Goal: Information Seeking & Learning: Learn about a topic

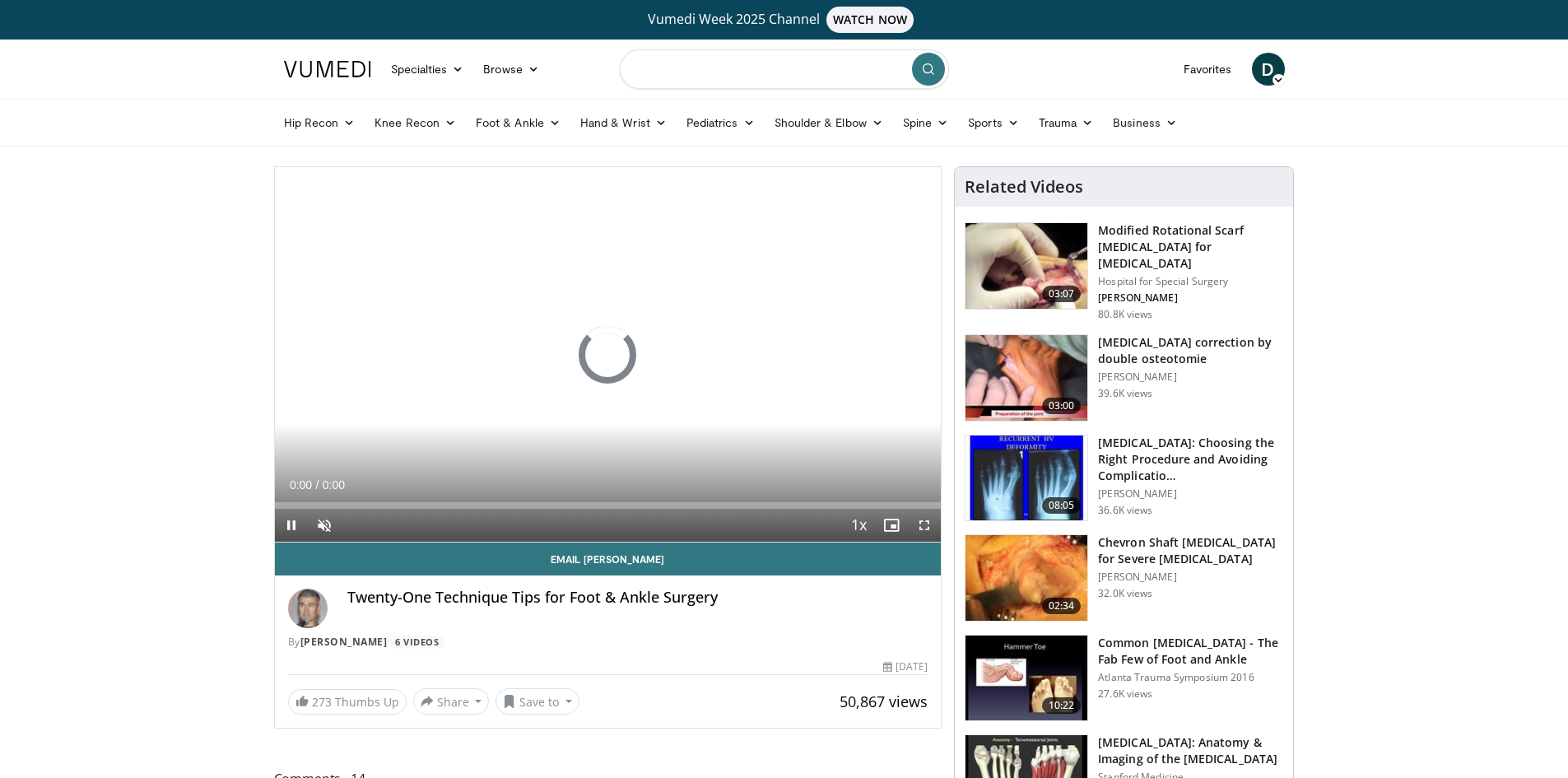
click at [739, 71] on input "Search topics, interventions" at bounding box center [784, 69] width 330 height 40
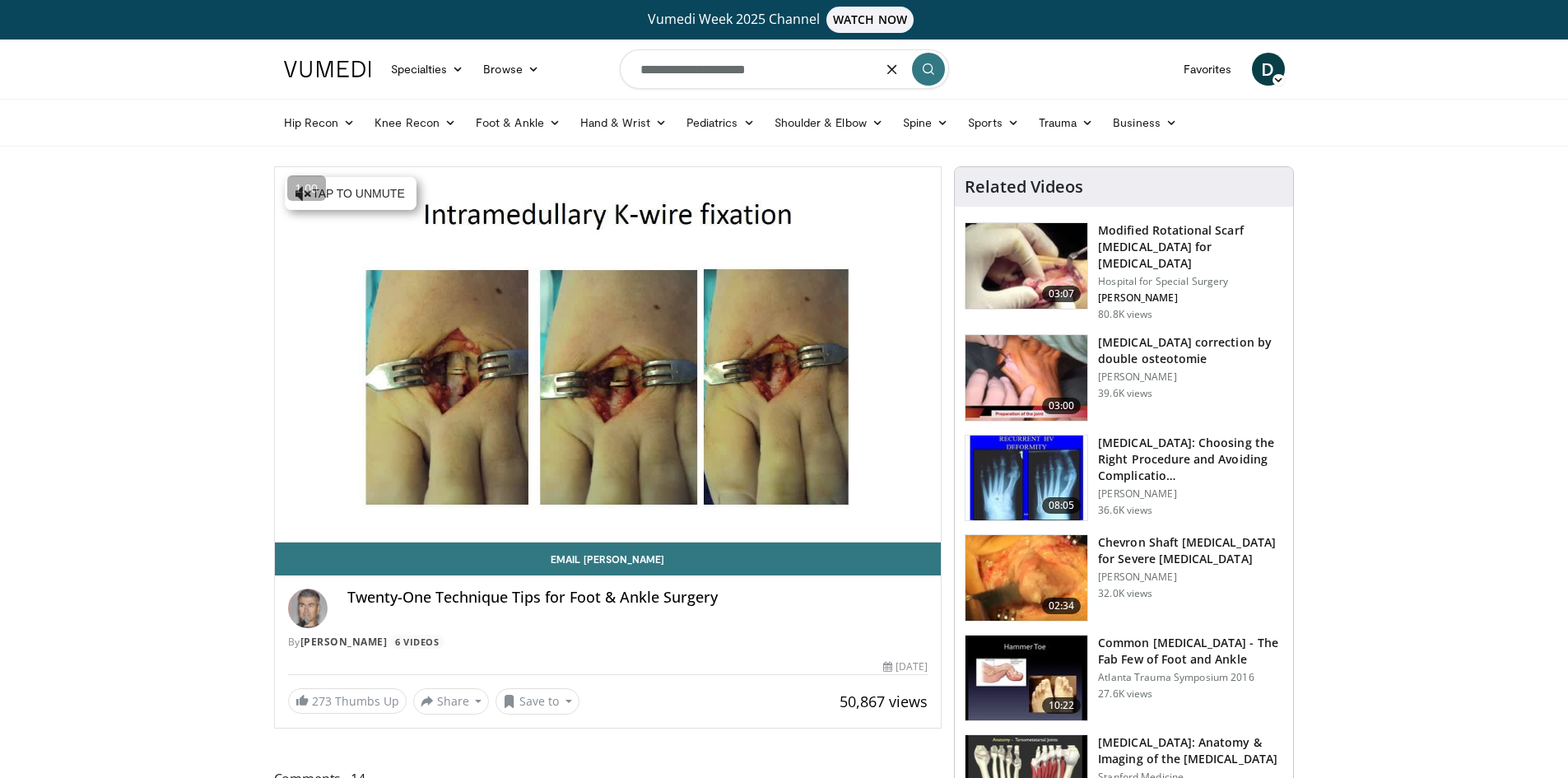
type input "**********"
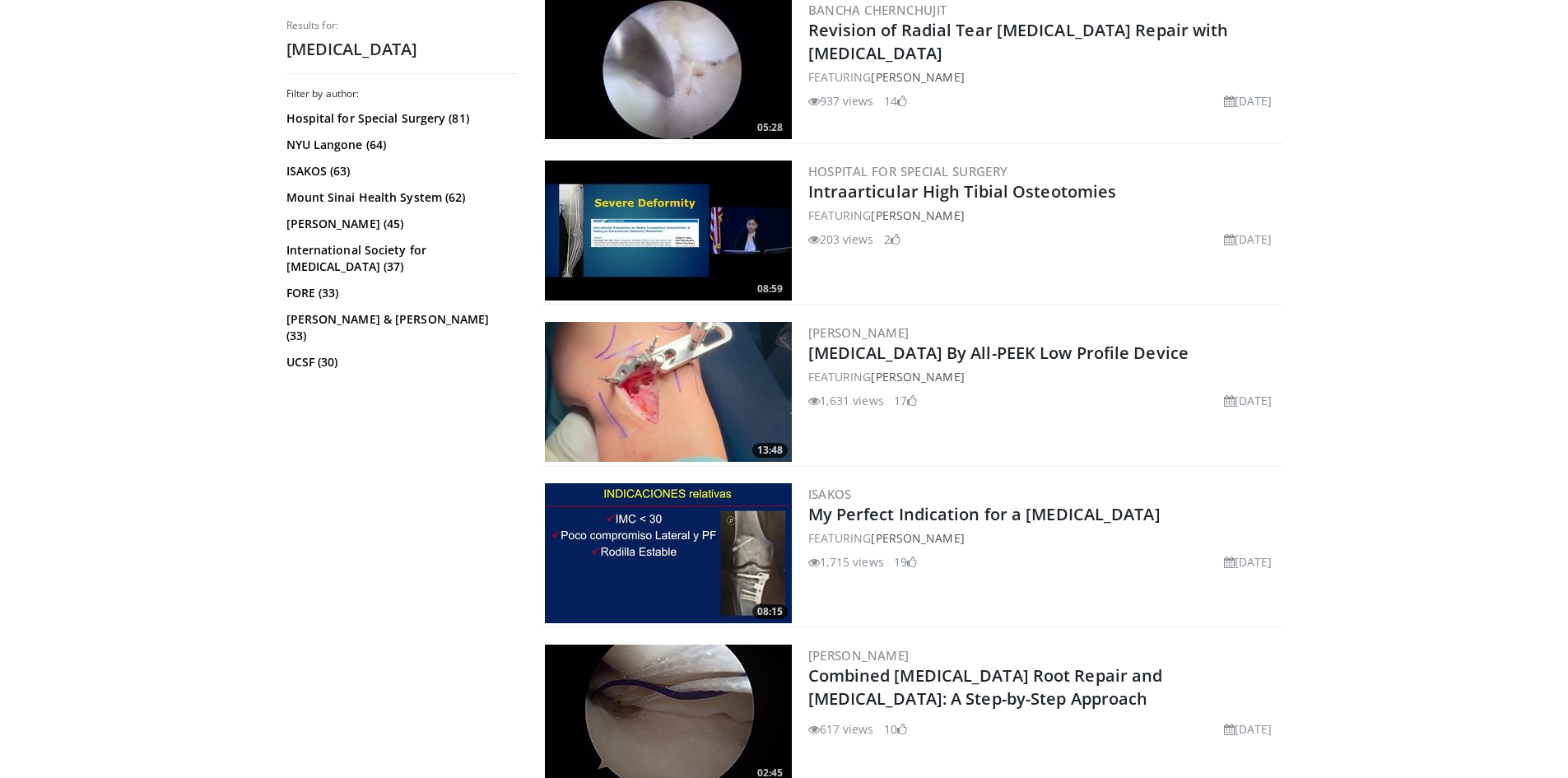
scroll to position [1729, 0]
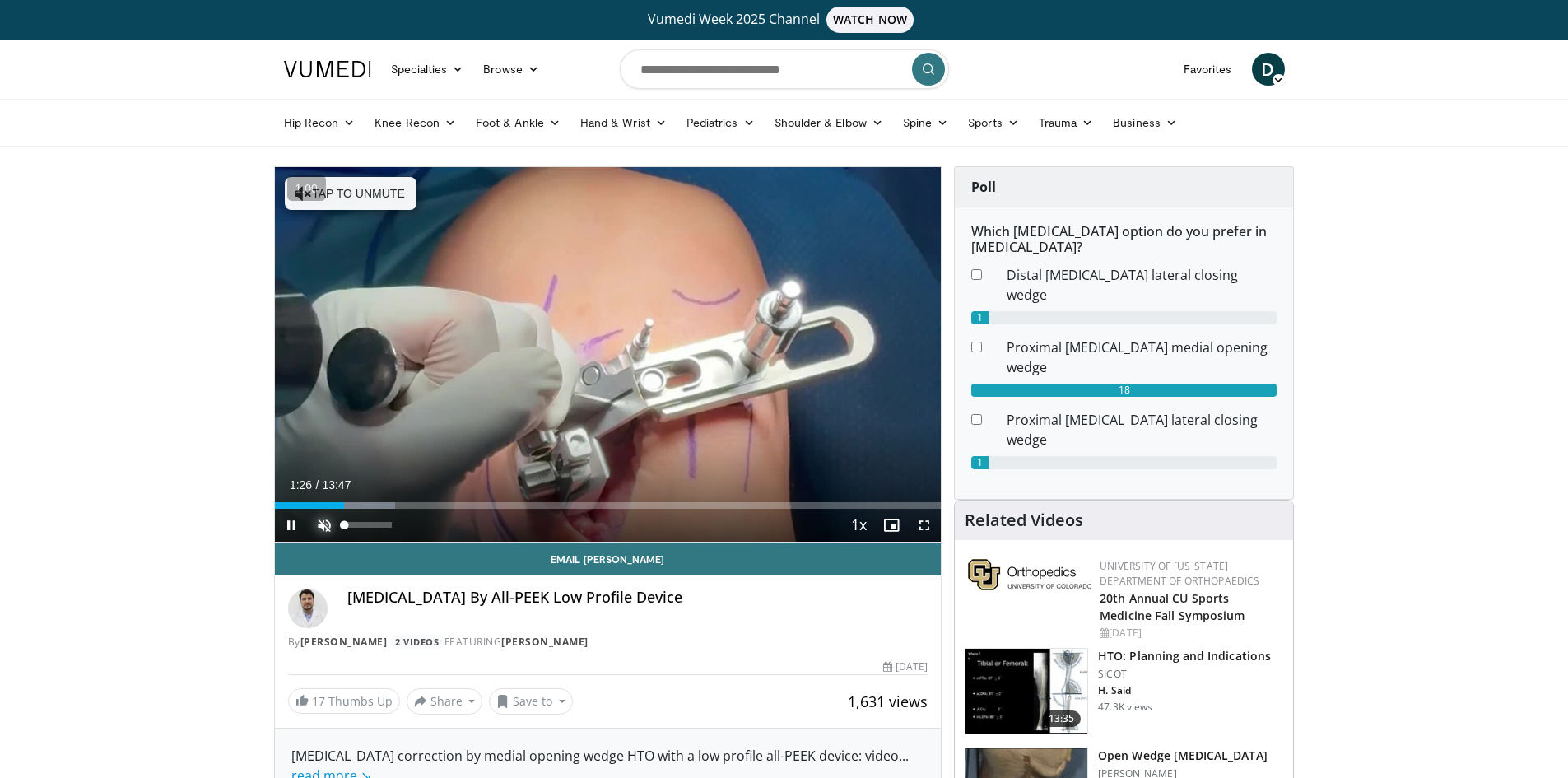
click at [320, 526] on span "Video Player" at bounding box center [324, 525] width 33 height 33
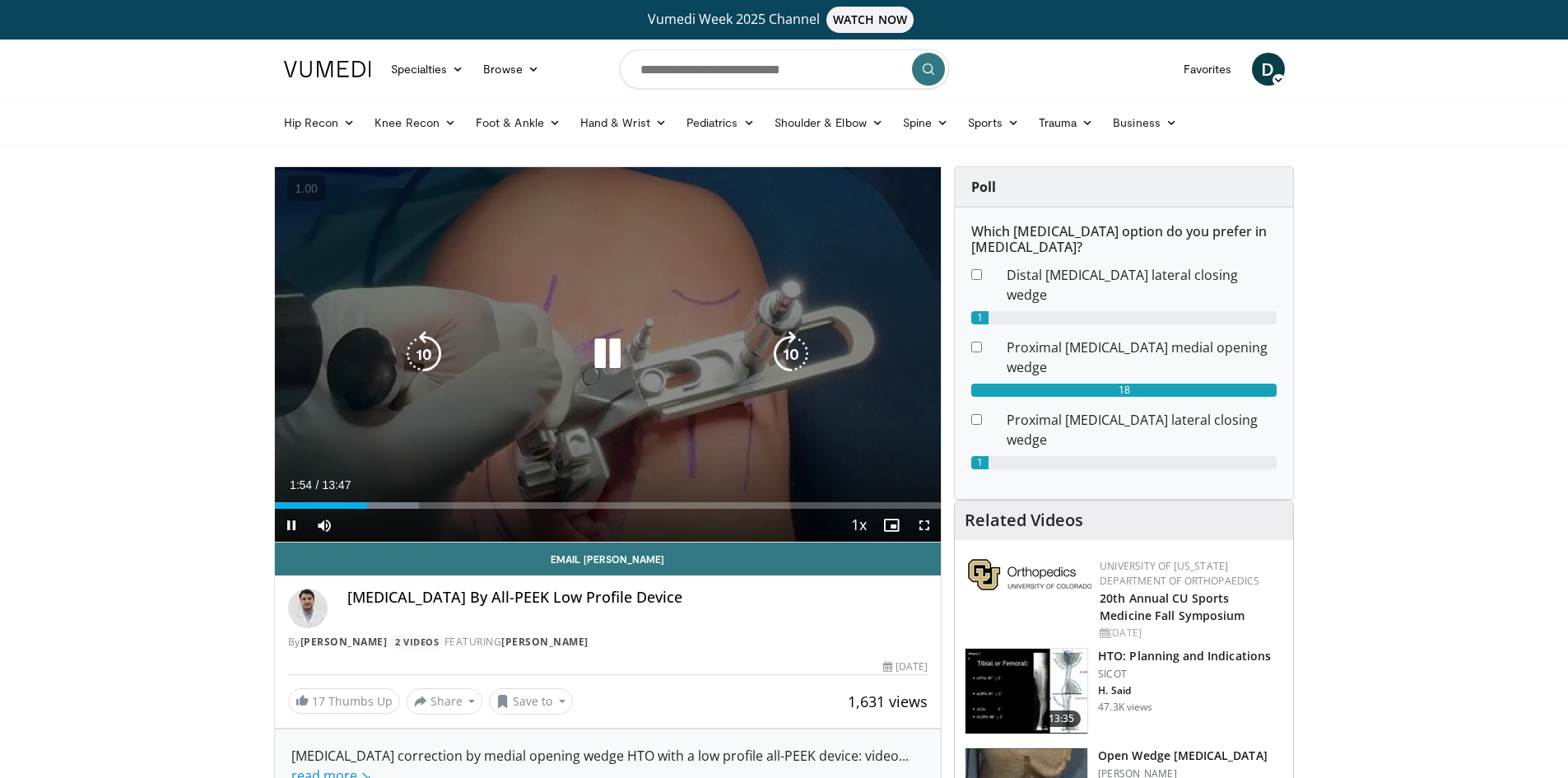
click at [617, 455] on div "60 seconds Tap to unmute" at bounding box center [608, 354] width 667 height 374
click at [497, 469] on div "60 seconds Tap to unmute" at bounding box center [608, 354] width 667 height 374
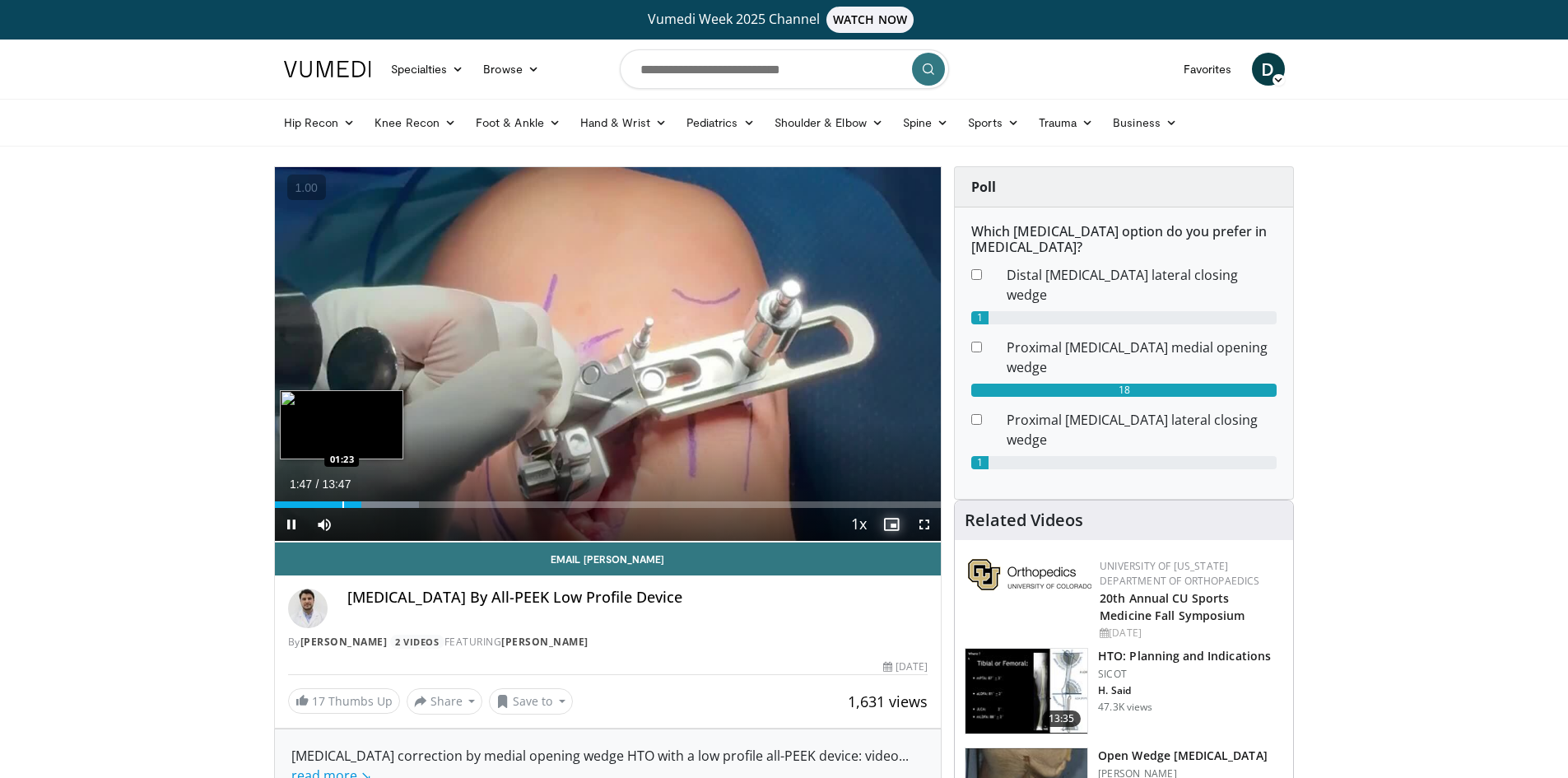
click at [341, 503] on div "01:47" at bounding box center [318, 505] width 86 height 7
click at [360, 503] on div "Progress Bar" at bounding box center [361, 505] width 2 height 7
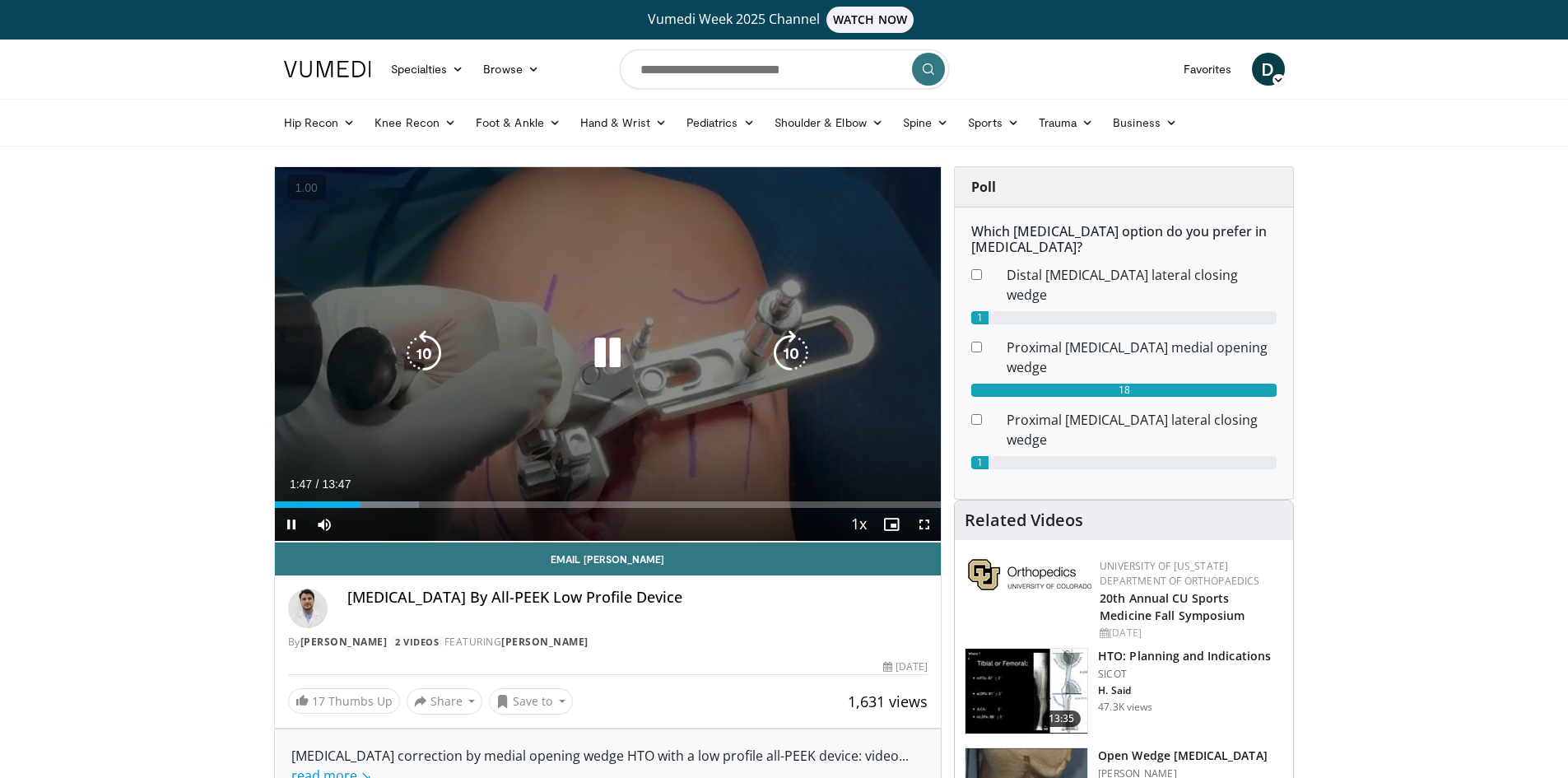
click at [806, 360] on icon "Video Player" at bounding box center [792, 354] width 46 height 46
click at [805, 360] on icon "Video Player" at bounding box center [792, 354] width 46 height 46
click at [784, 354] on icon "Video Player" at bounding box center [792, 354] width 46 height 46
click at [784, 354] on div "10 seconds Tap to unmute" at bounding box center [608, 353] width 667 height 374
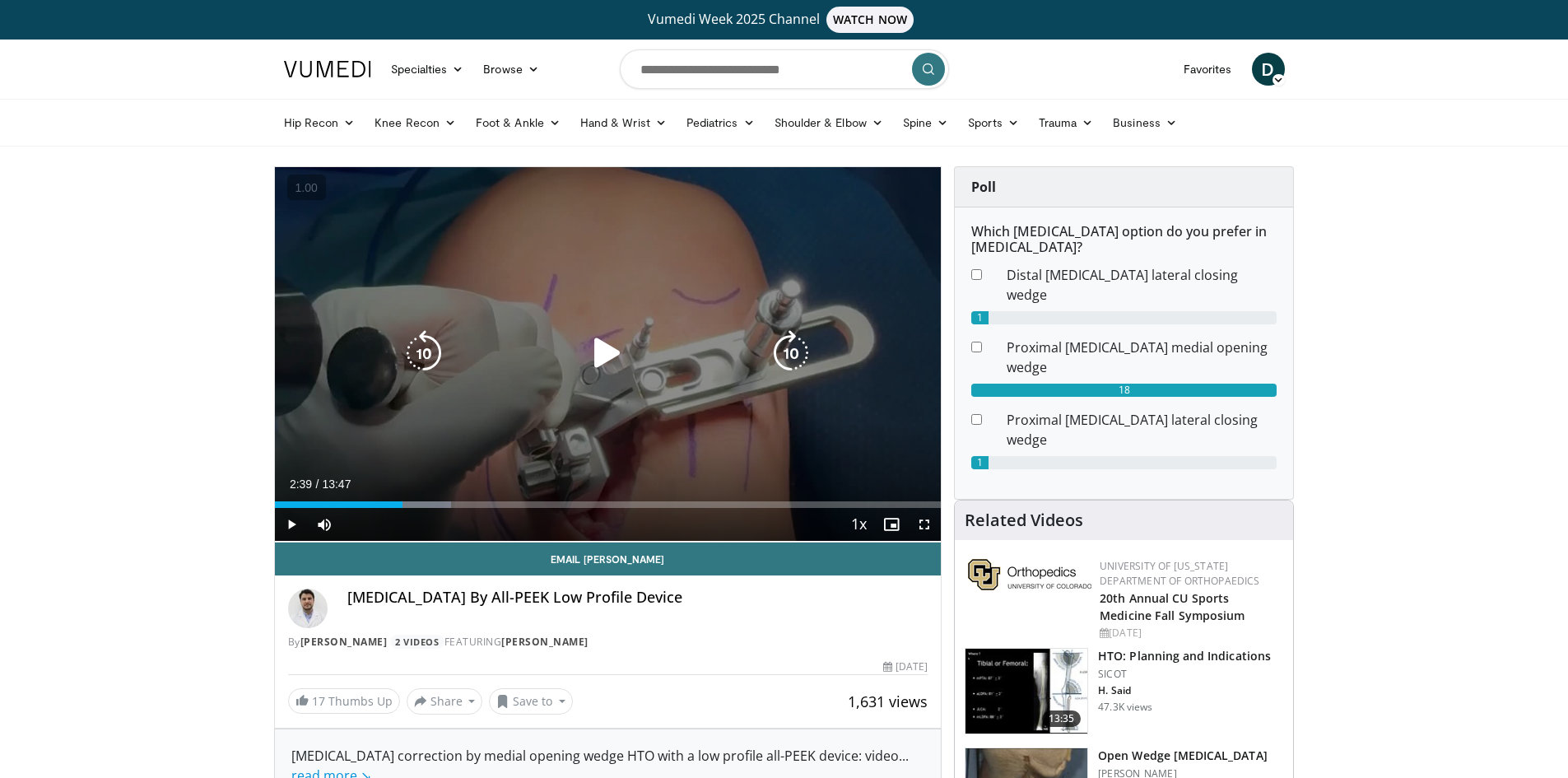
click at [781, 357] on icon "Video Player" at bounding box center [792, 354] width 46 height 46
click at [639, 362] on div "Video Player" at bounding box center [608, 353] width 400 height 33
click at [608, 352] on icon "Video Player" at bounding box center [608, 354] width 46 height 46
click at [797, 361] on icon "Video Player" at bounding box center [792, 354] width 46 height 46
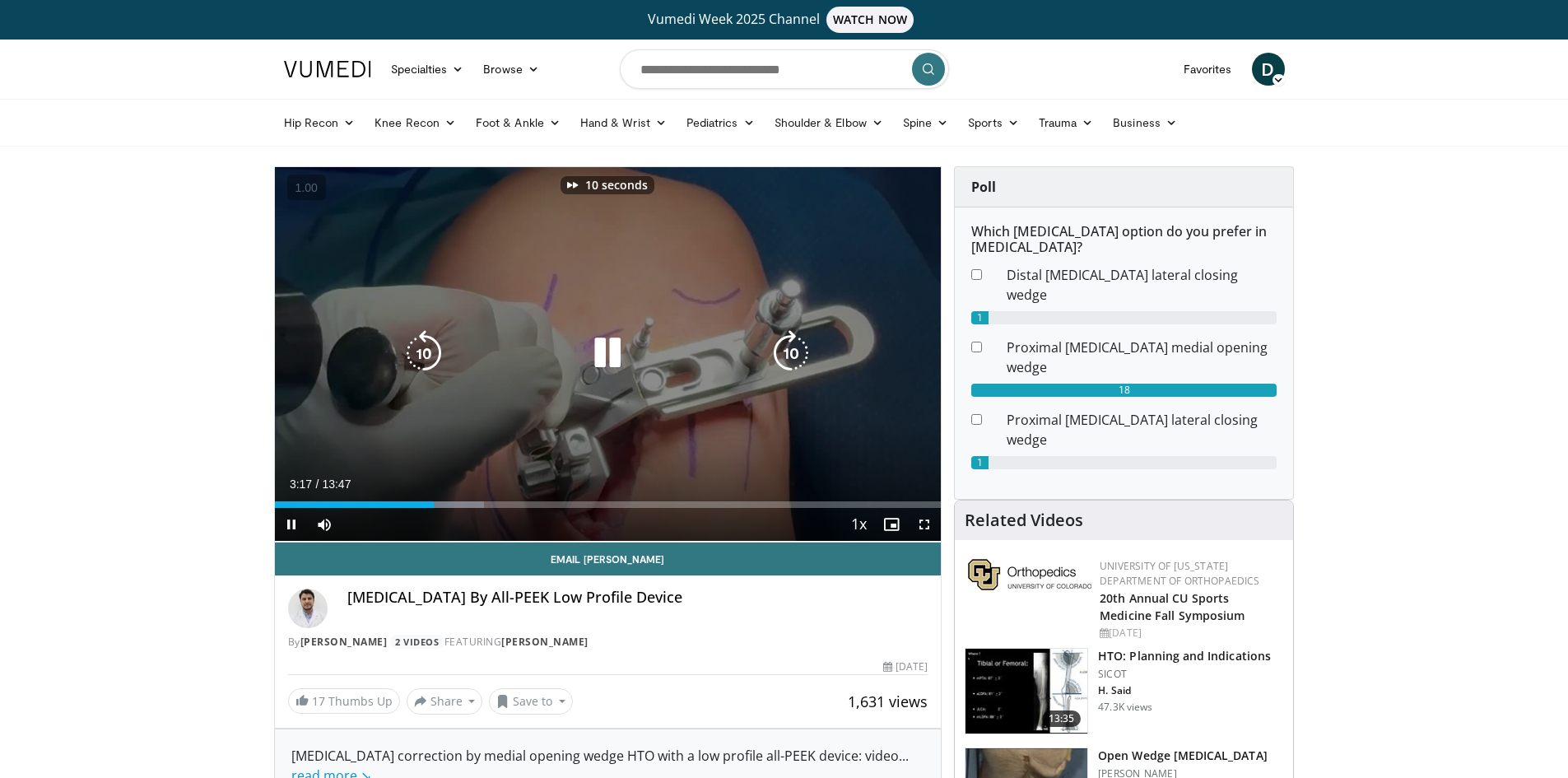
click at [797, 361] on icon "Video Player" at bounding box center [792, 354] width 46 height 46
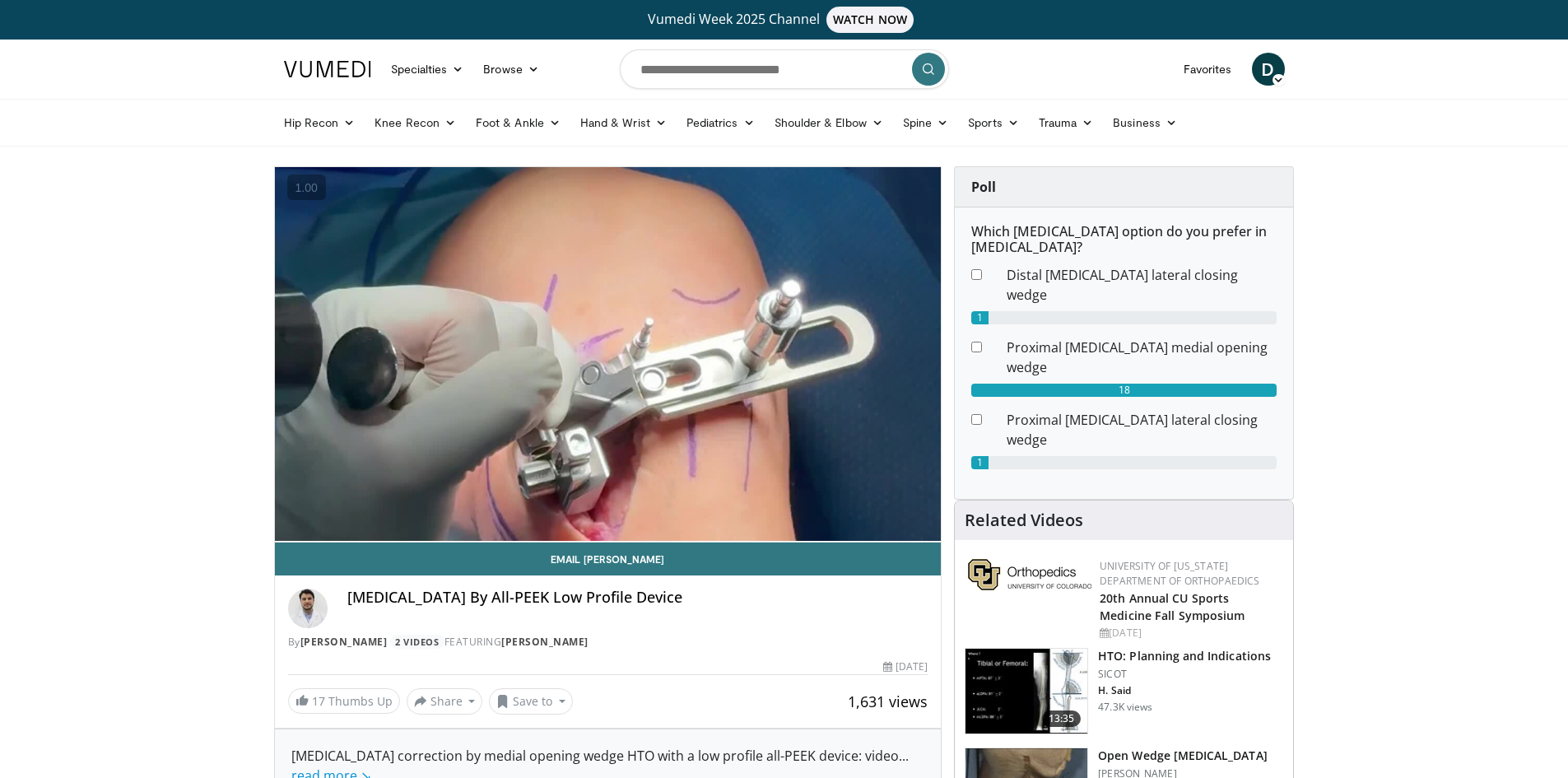
click at [797, 361] on div "20 seconds Tap to unmute" at bounding box center [608, 353] width 667 height 374
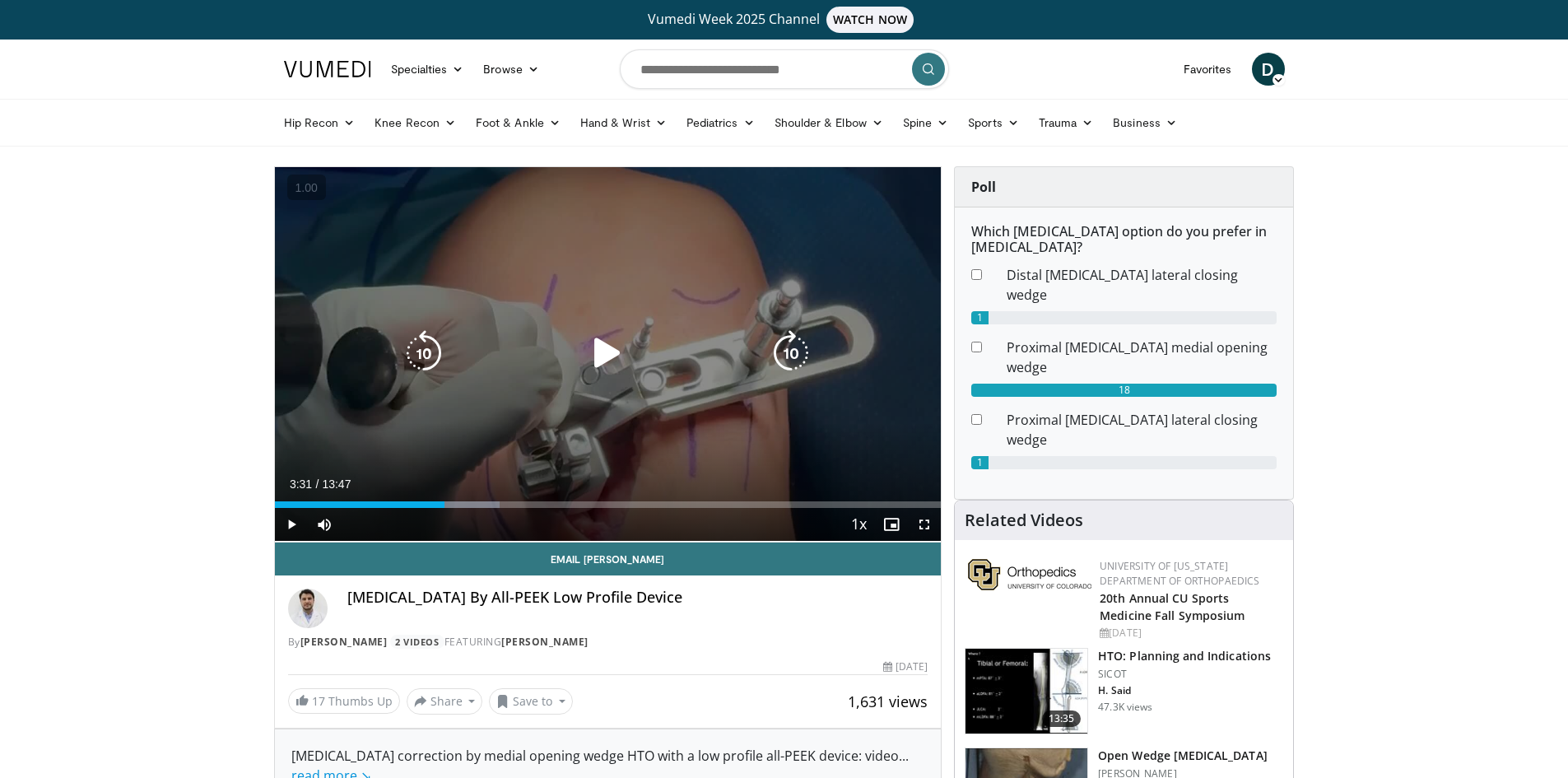
click at [614, 350] on icon "Video Player" at bounding box center [608, 354] width 46 height 46
click at [794, 349] on icon "Video Player" at bounding box center [792, 354] width 46 height 46
click at [789, 351] on div "20 seconds Tap to unmute" at bounding box center [608, 353] width 667 height 374
click at [714, 343] on div "Video Player" at bounding box center [608, 353] width 400 height 33
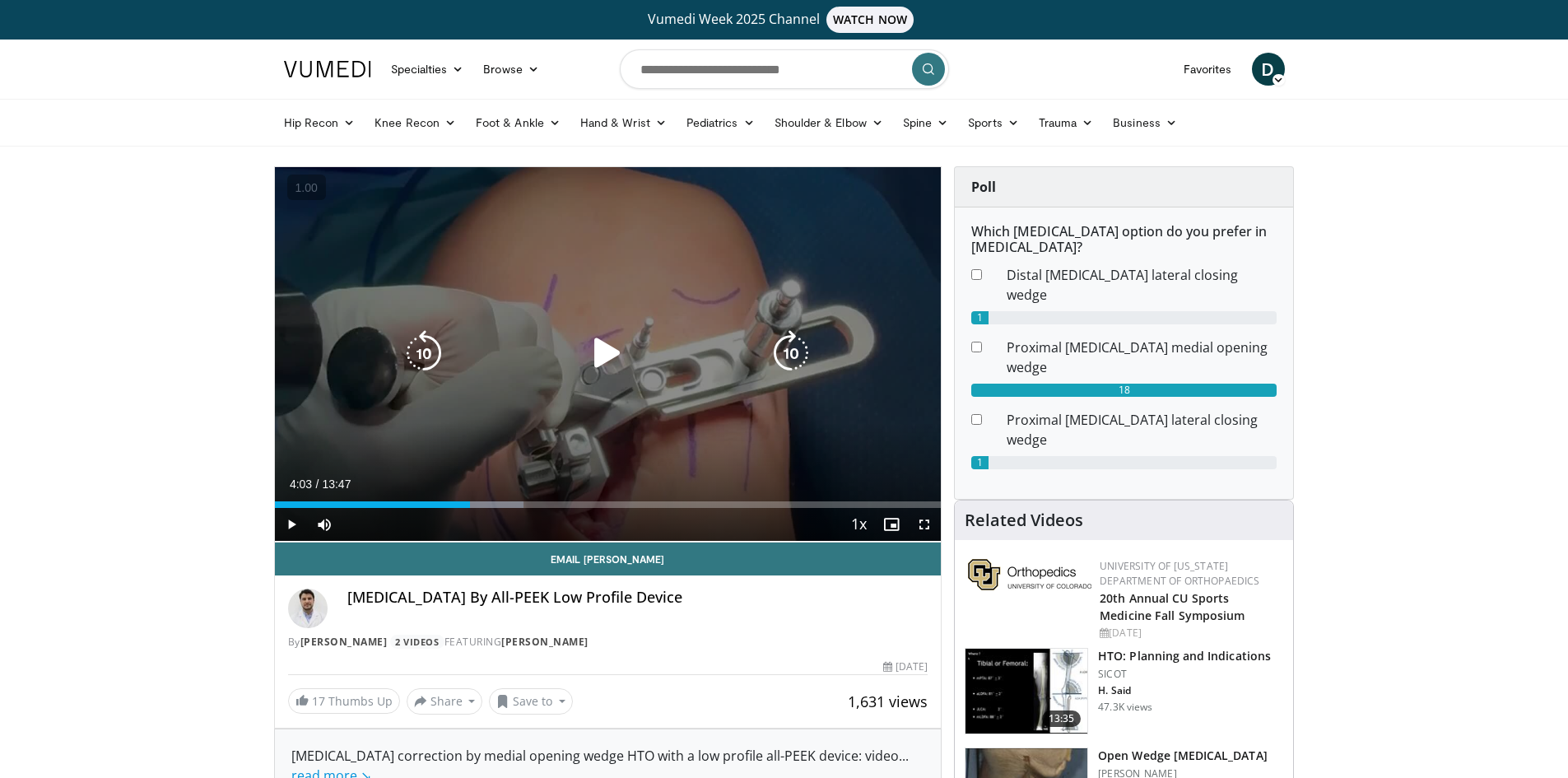
click at [796, 352] on icon "Video Player" at bounding box center [792, 354] width 46 height 46
click at [608, 349] on icon "Video Player" at bounding box center [608, 354] width 46 height 46
click at [797, 346] on icon "Video Player" at bounding box center [792, 354] width 46 height 46
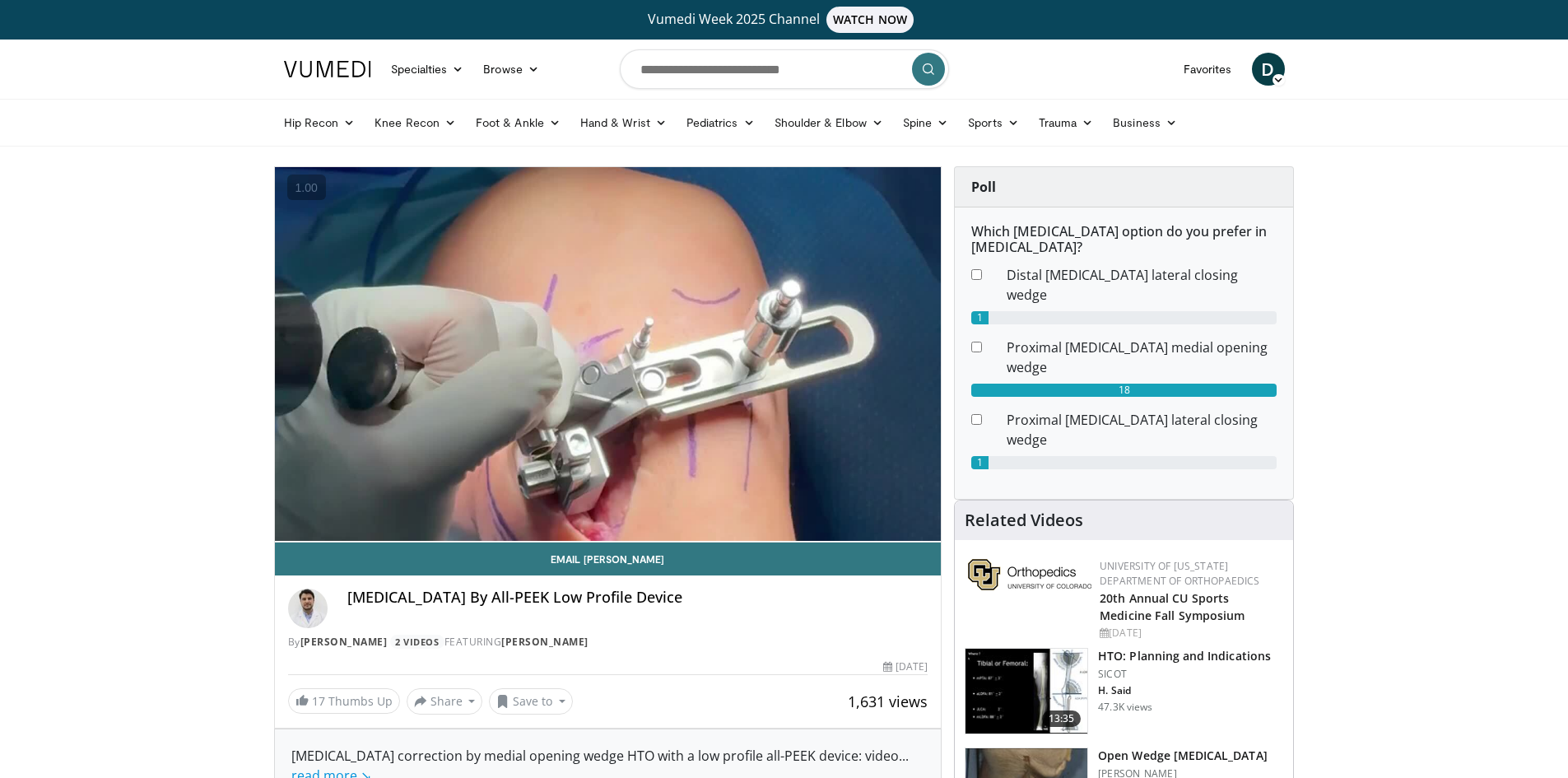
click at [797, 346] on div "30 seconds Tap to unmute" at bounding box center [608, 353] width 667 height 374
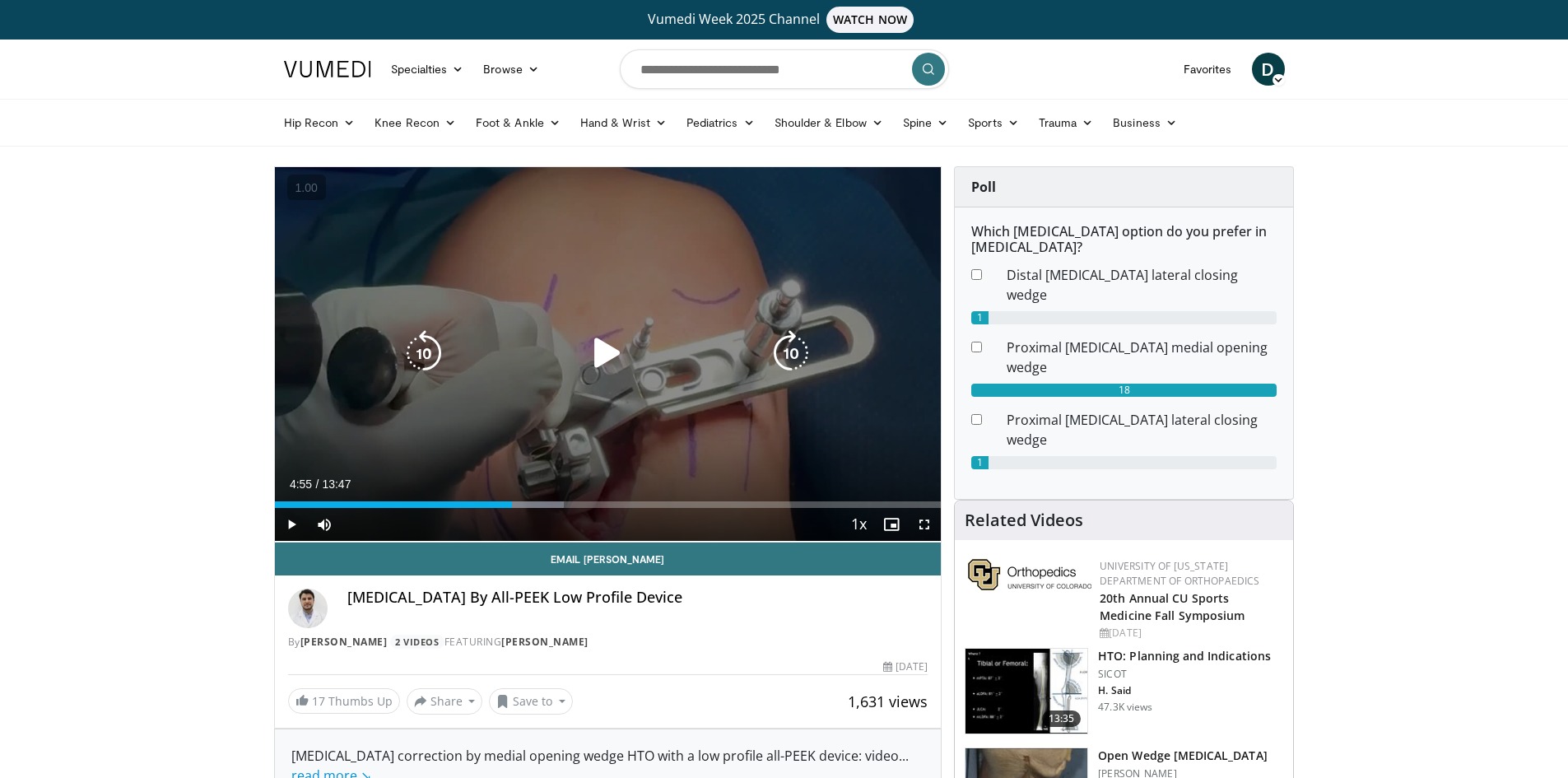
click at [788, 346] on icon "Video Player" at bounding box center [792, 354] width 46 height 46
click at [775, 350] on icon "Video Player" at bounding box center [792, 354] width 46 height 46
click at [597, 356] on icon "Video Player" at bounding box center [608, 354] width 46 height 46
click at [800, 353] on icon "Video Player" at bounding box center [792, 354] width 46 height 46
click at [789, 349] on icon "Video Player" at bounding box center [792, 354] width 46 height 46
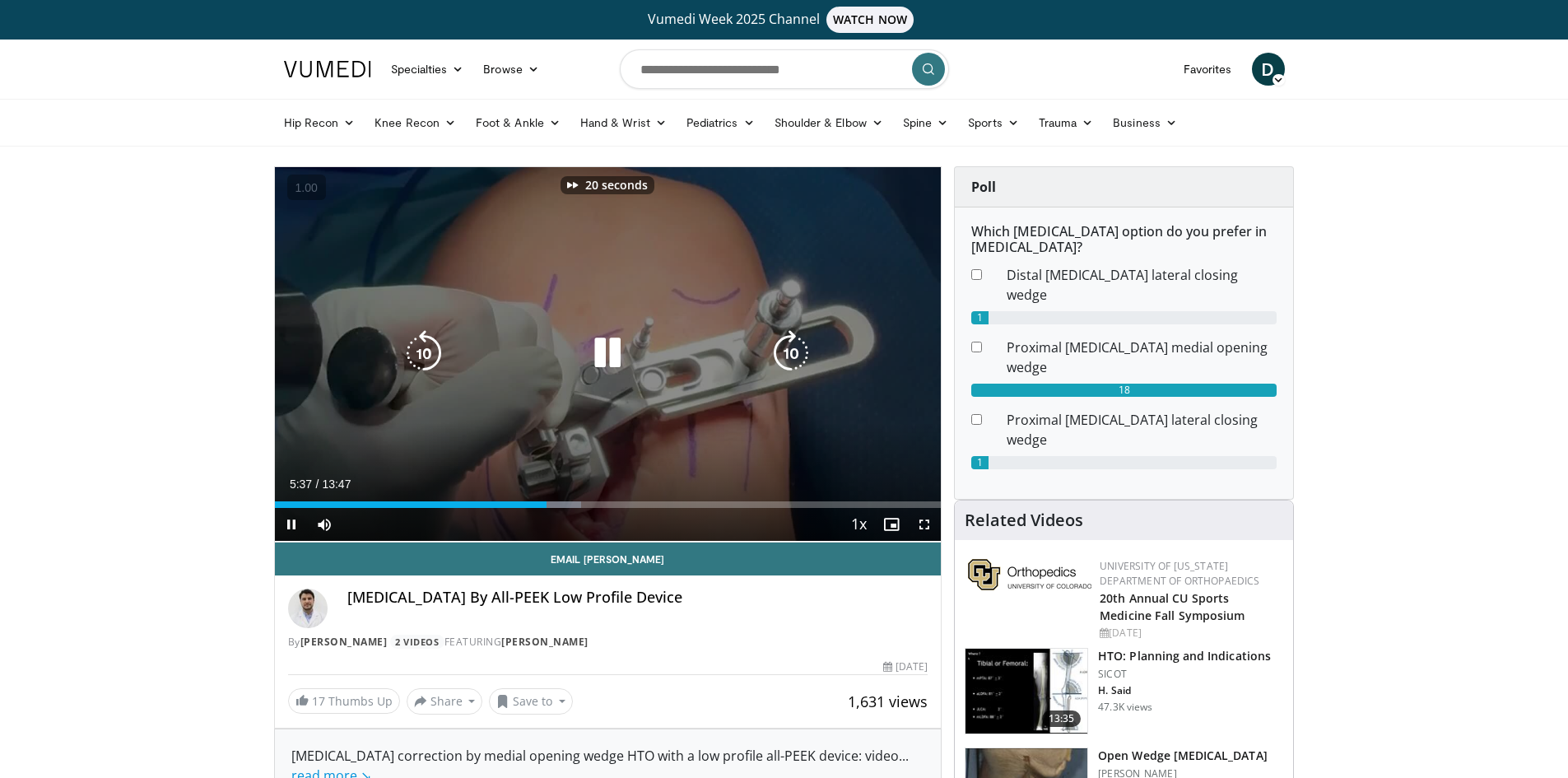
click at [789, 349] on icon "Video Player" at bounding box center [792, 354] width 46 height 46
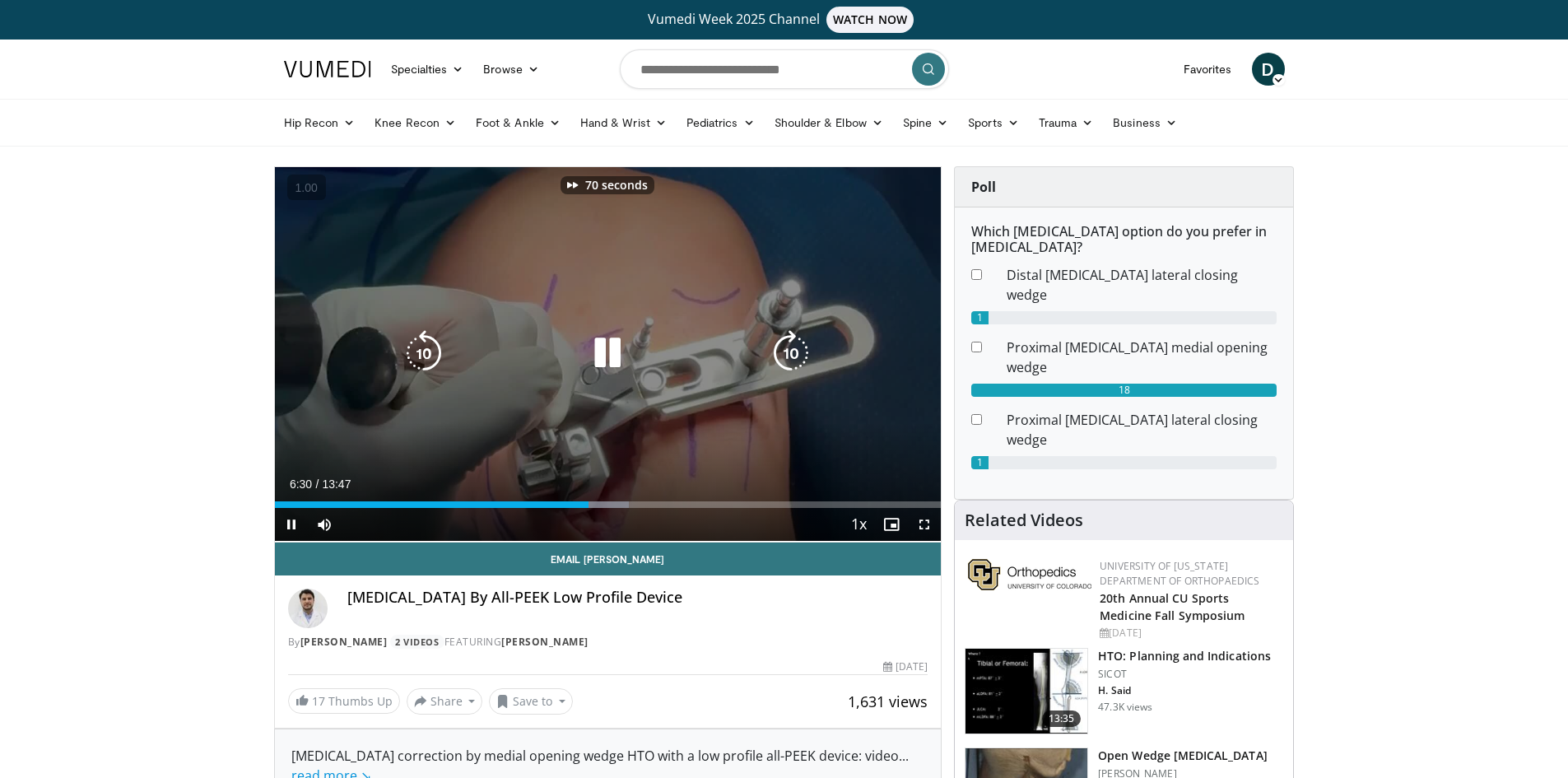
click at [789, 349] on icon "Video Player" at bounding box center [792, 354] width 46 height 46
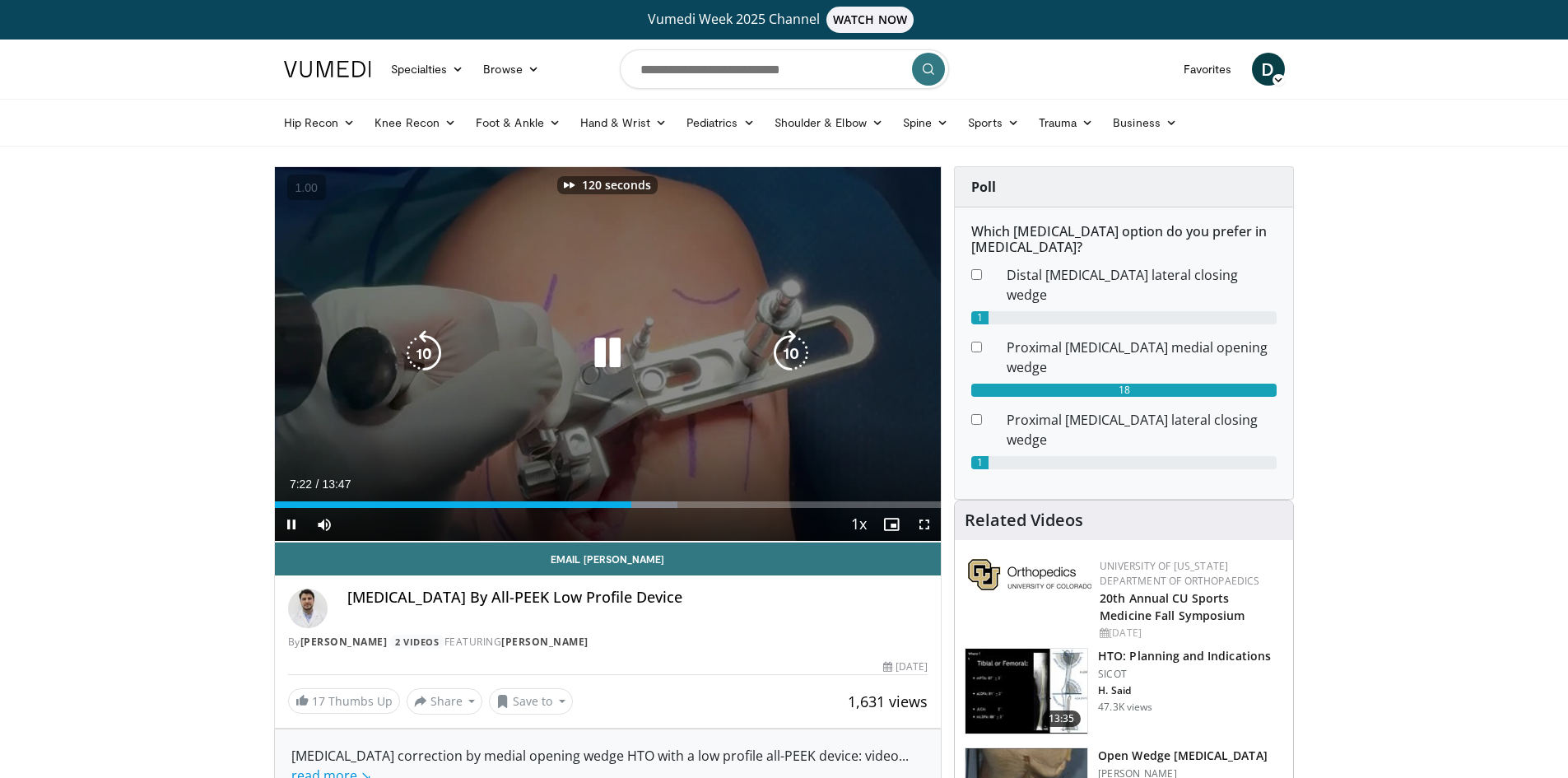
click at [789, 349] on icon "Video Player" at bounding box center [792, 354] width 46 height 46
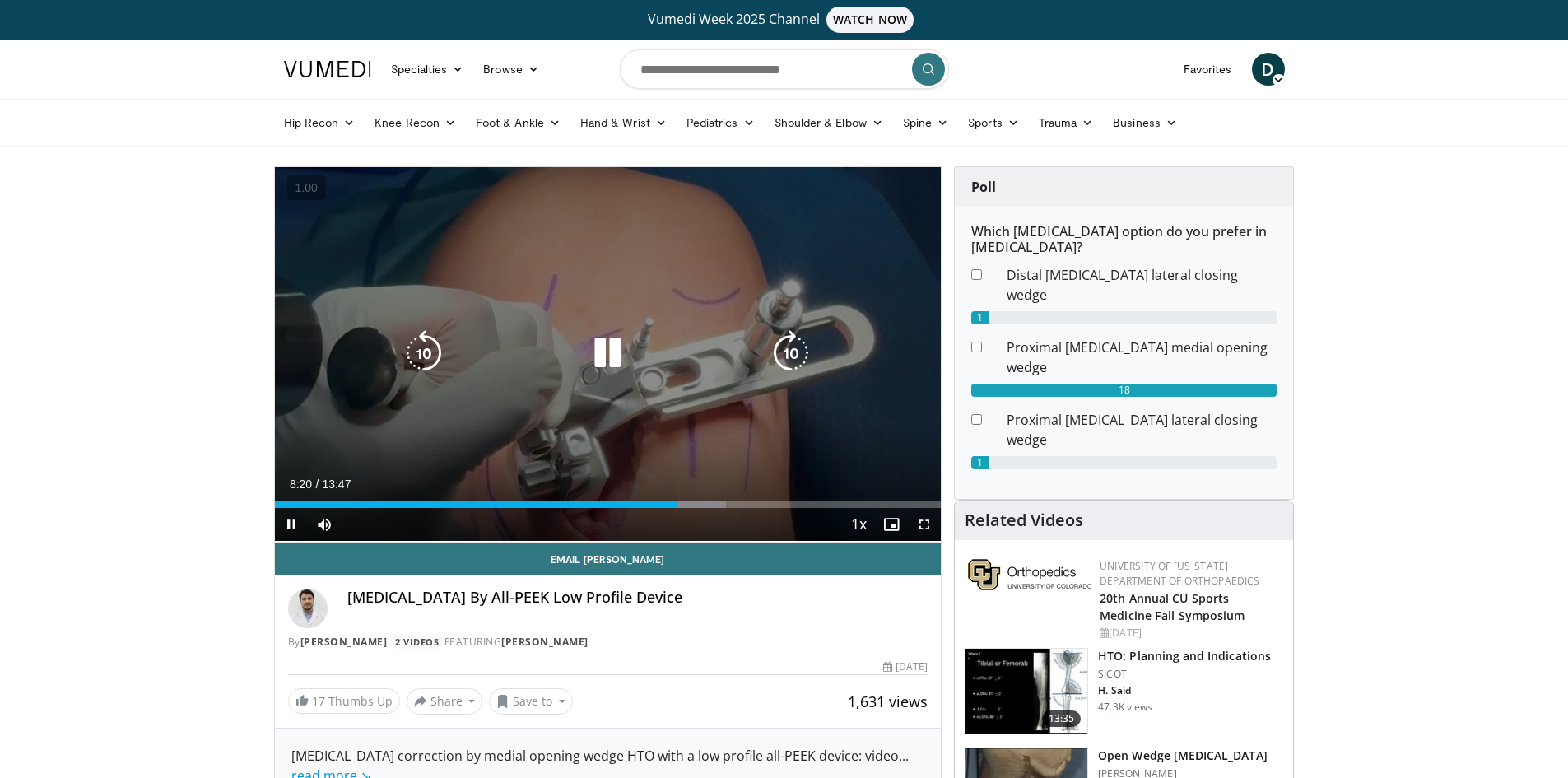
click at [781, 350] on icon "Video Player" at bounding box center [792, 354] width 46 height 46
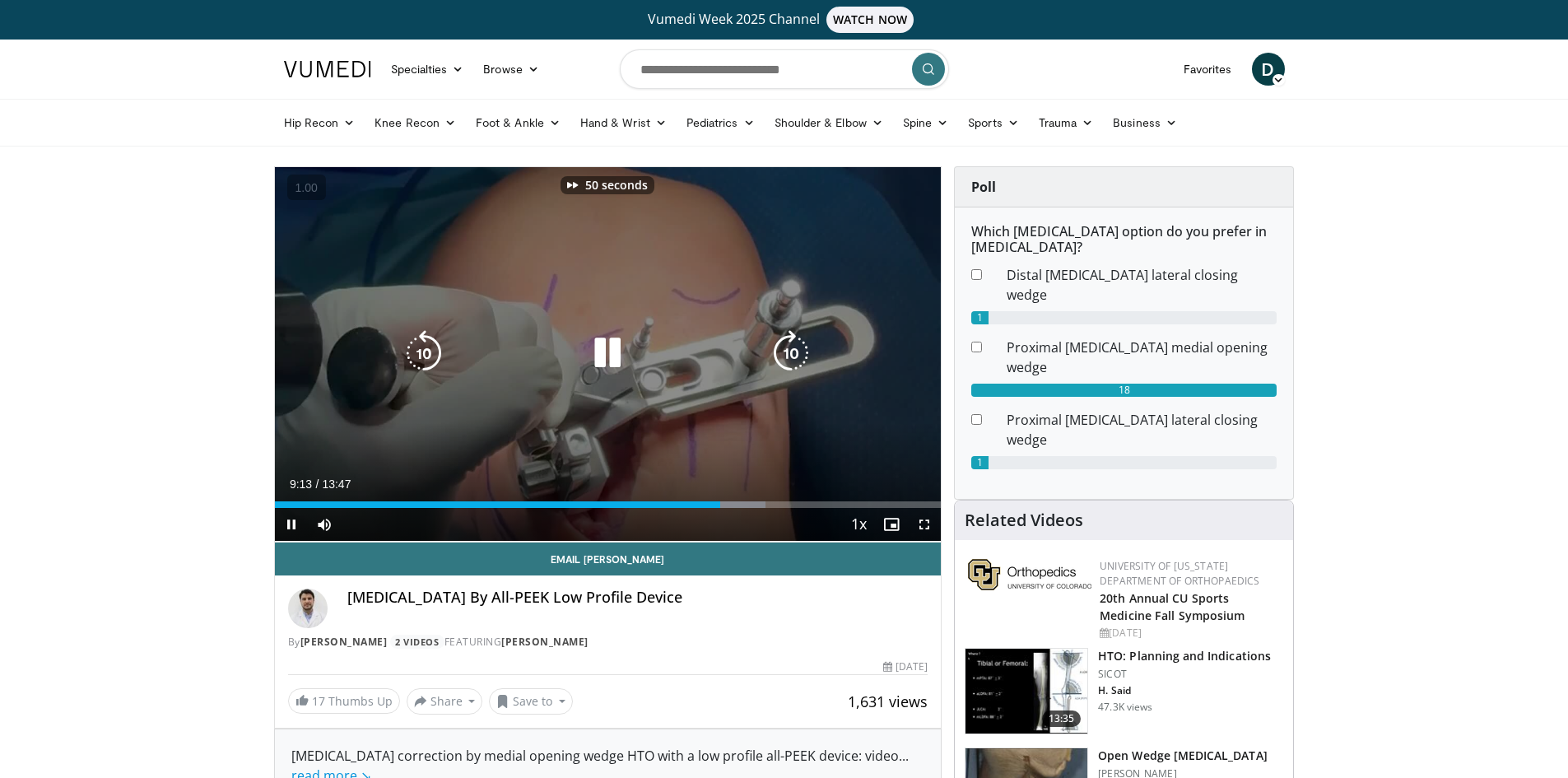
click at [781, 350] on icon "Video Player" at bounding box center [792, 354] width 46 height 46
click at [798, 352] on icon "Video Player" at bounding box center [792, 354] width 46 height 46
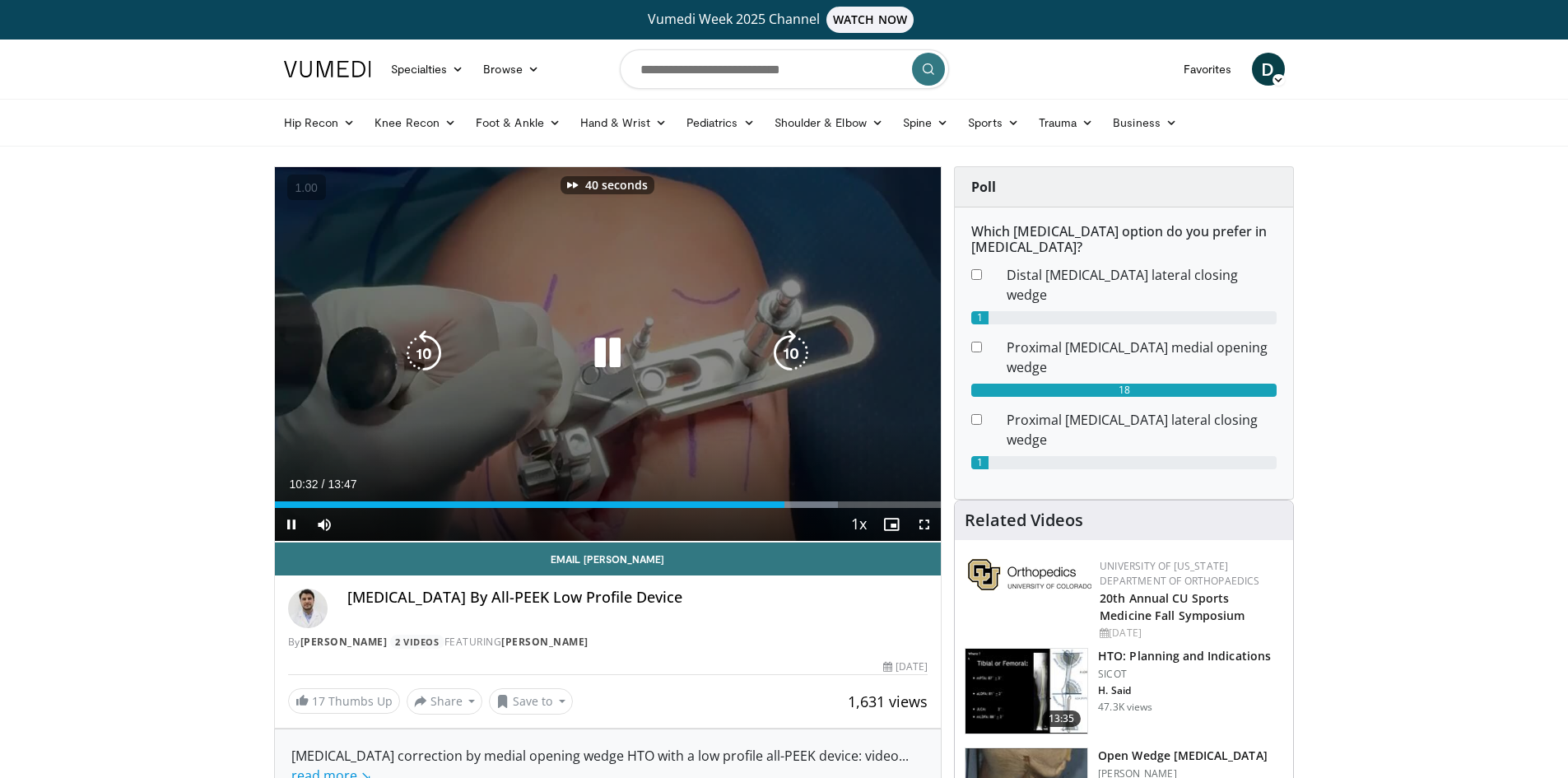
click at [798, 352] on icon "Video Player" at bounding box center [792, 354] width 46 height 46
click at [788, 352] on icon "Video Player" at bounding box center [792, 354] width 46 height 46
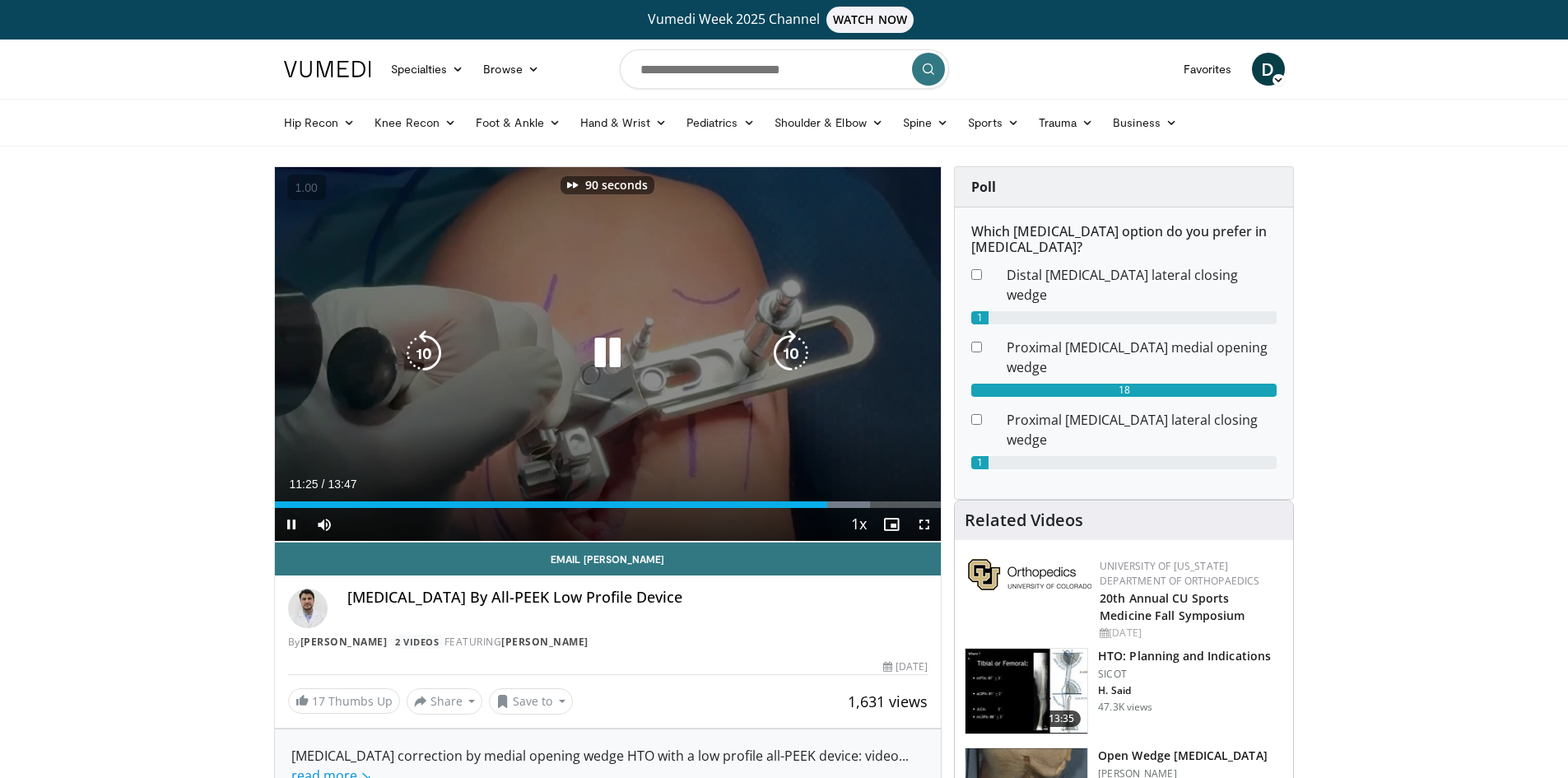
click at [788, 352] on icon "Video Player" at bounding box center [792, 354] width 46 height 46
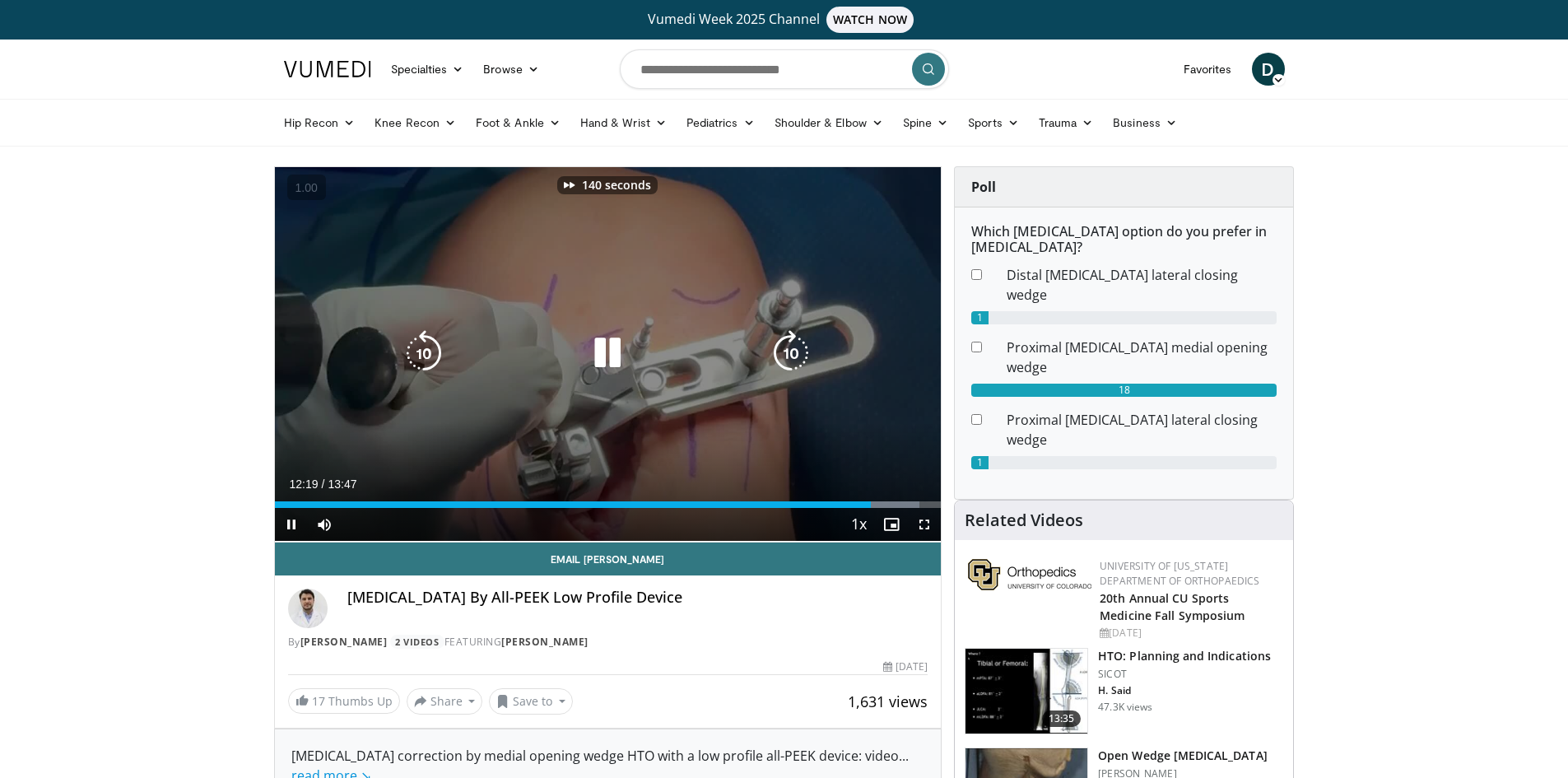
click at [788, 352] on icon "Video Player" at bounding box center [792, 354] width 46 height 46
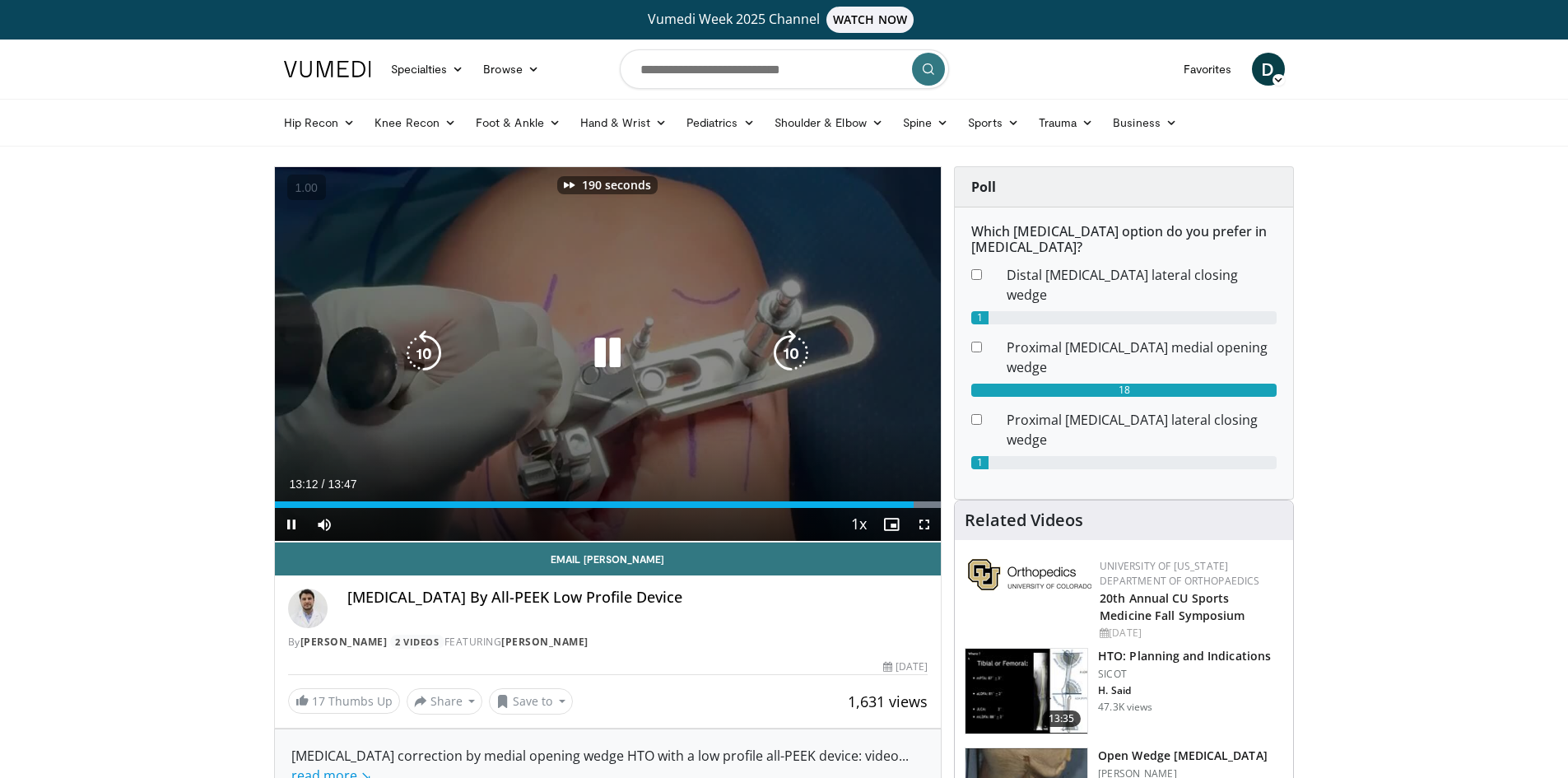
click at [788, 352] on icon "Video Player" at bounding box center [792, 354] width 46 height 46
